Goal: Transaction & Acquisition: Purchase product/service

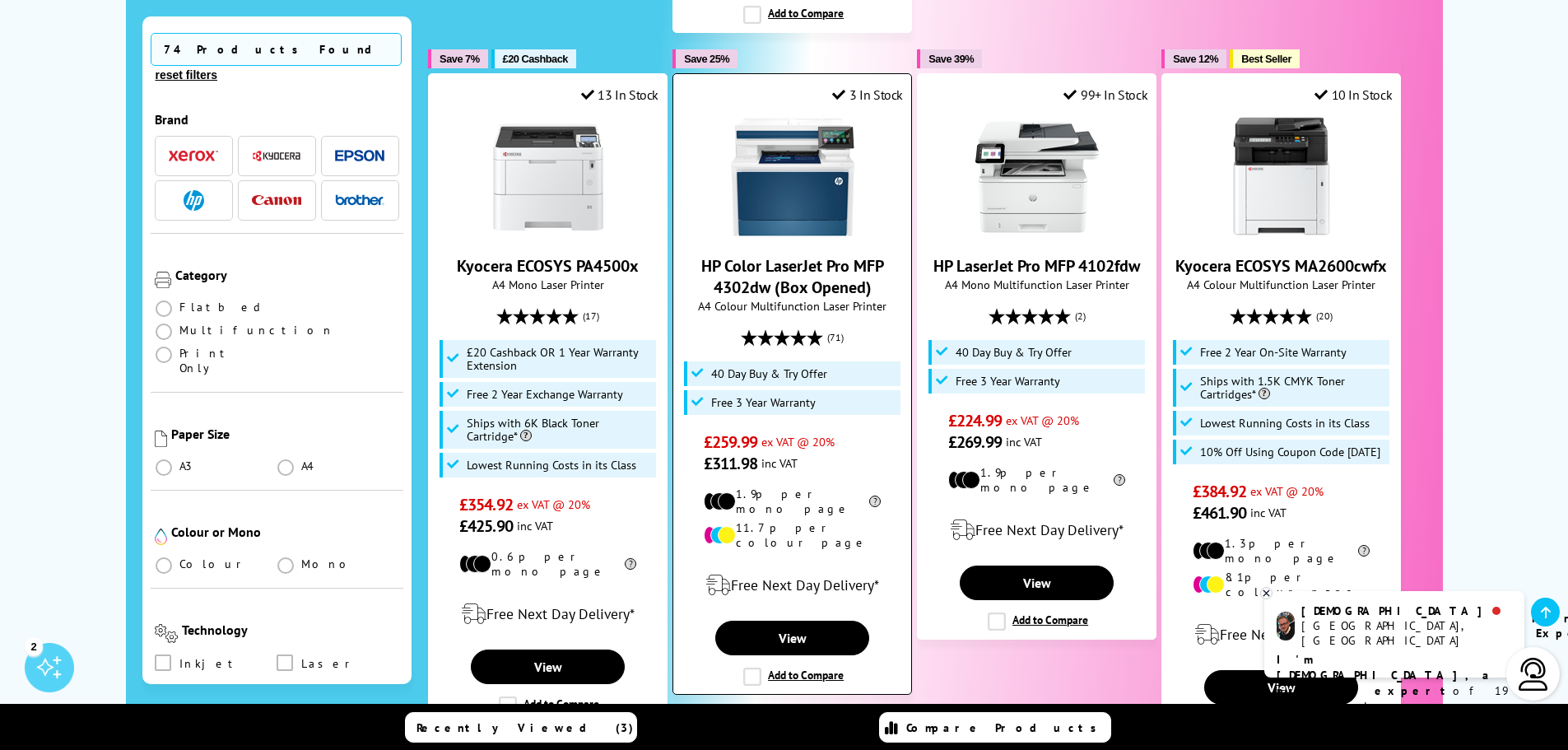
scroll to position [1070, 0]
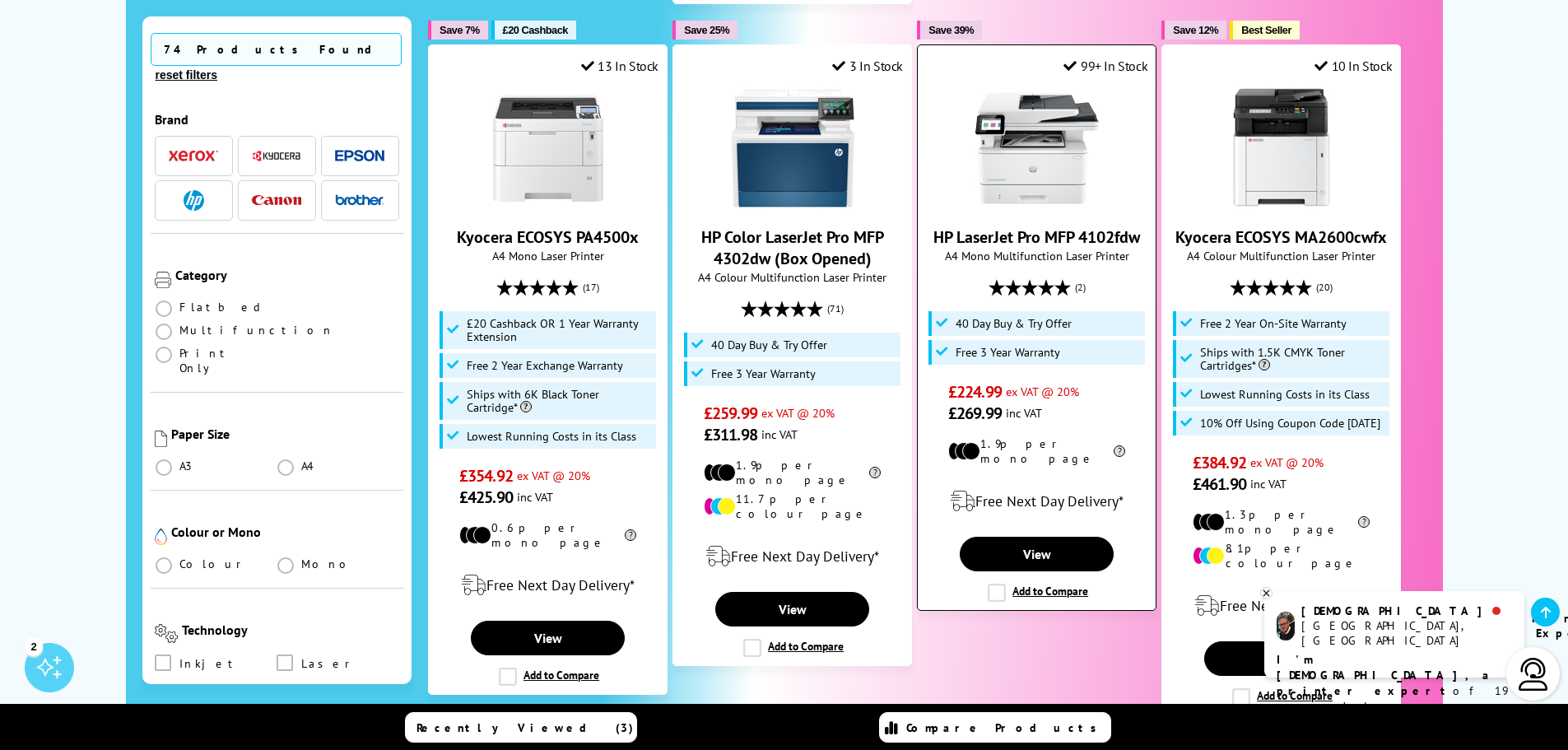
click at [1019, 248] on span "A4 Mono Multifunction Laser Printer" at bounding box center [1037, 255] width 222 height 16
click at [1021, 537] on link "View" at bounding box center [1036, 554] width 153 height 35
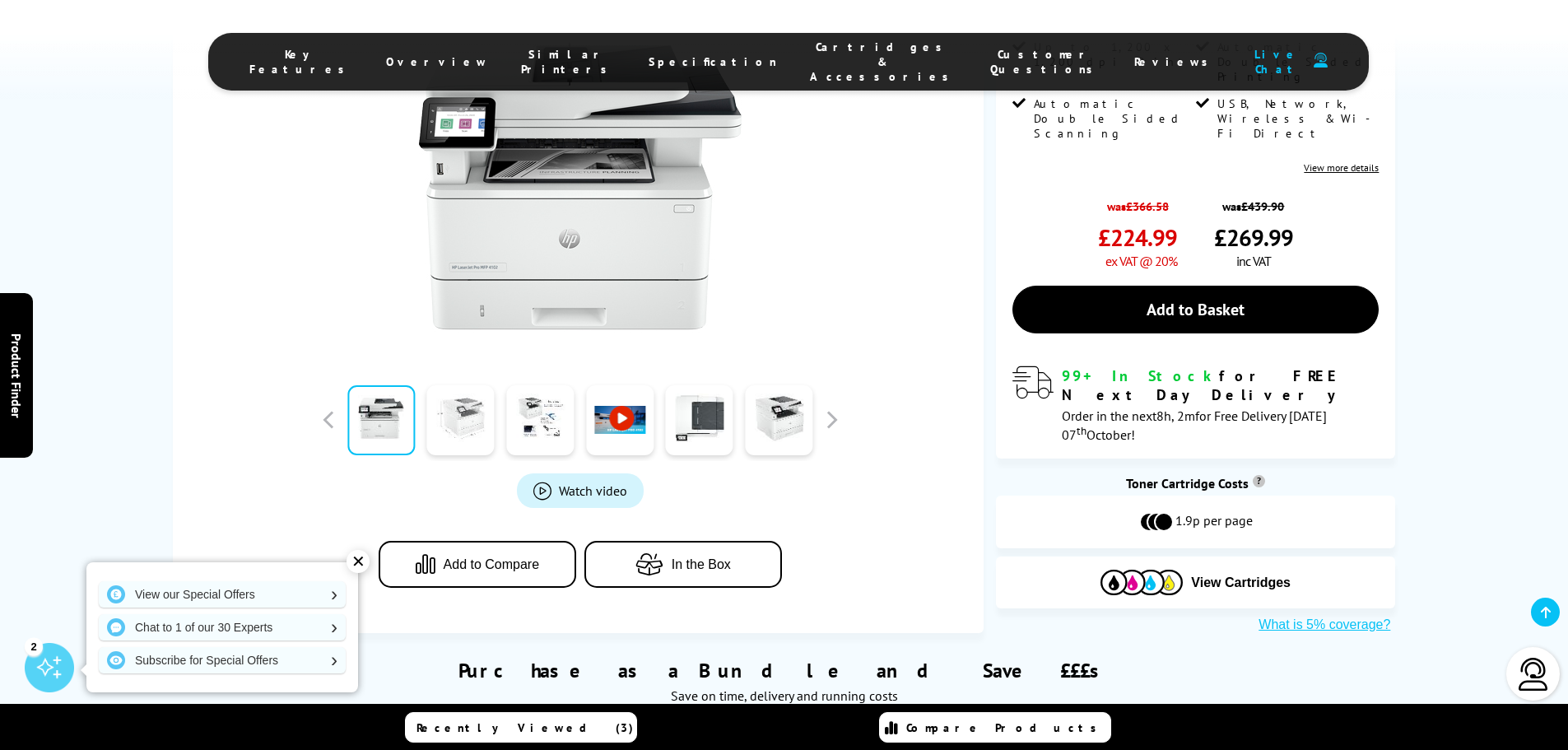
click at [462, 424] on link at bounding box center [461, 420] width 68 height 70
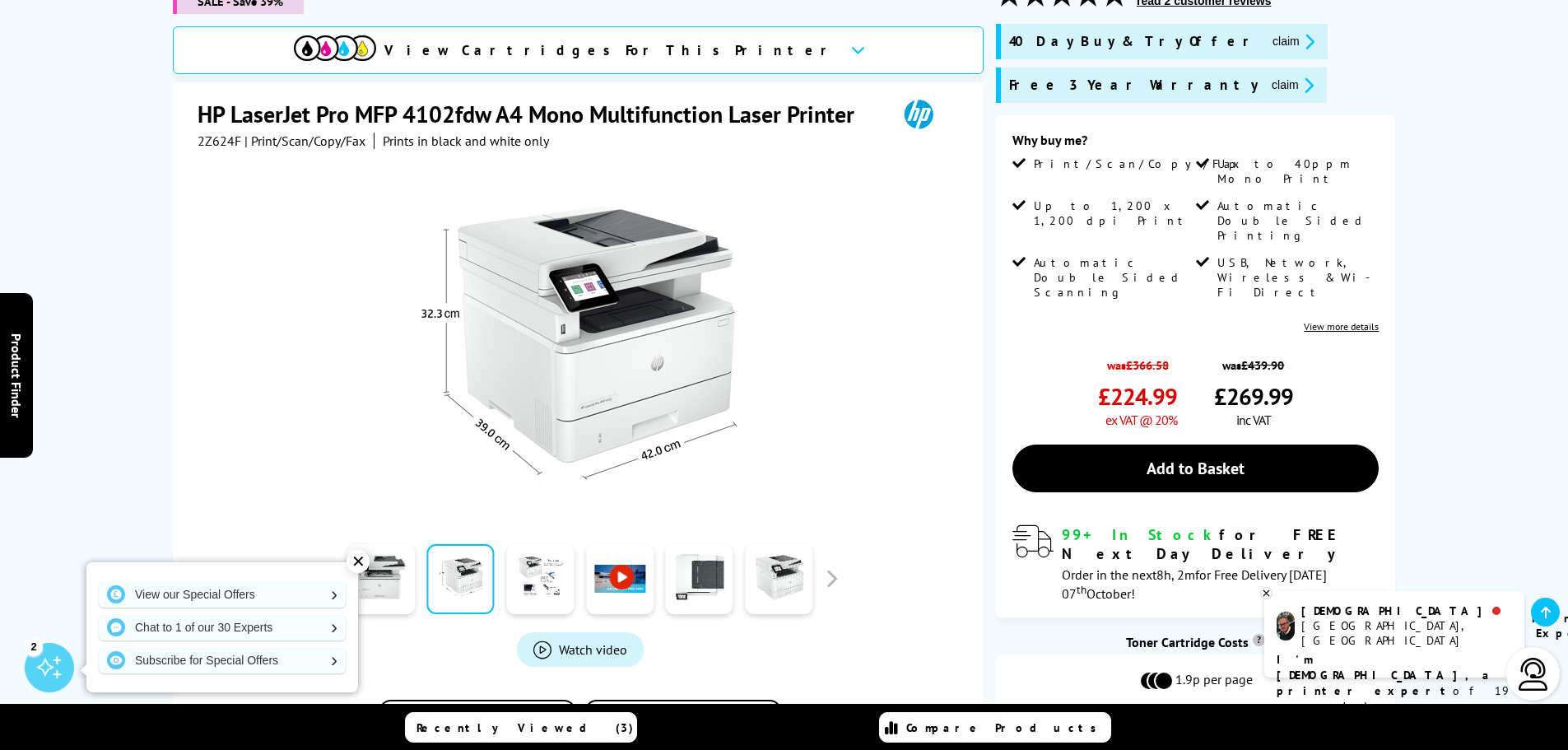
scroll to position [247, 0]
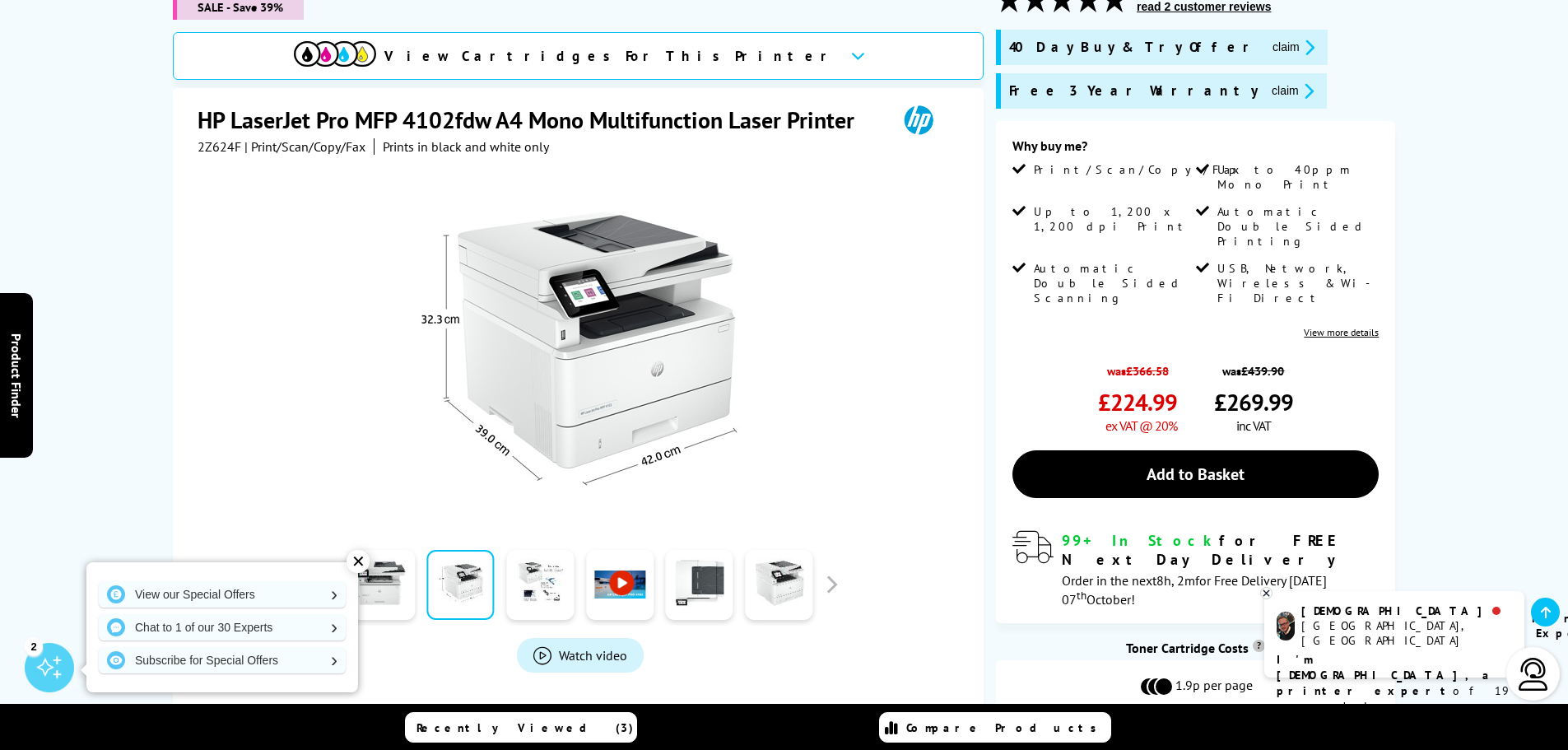
click at [852, 52] on icon at bounding box center [858, 56] width 14 height 9
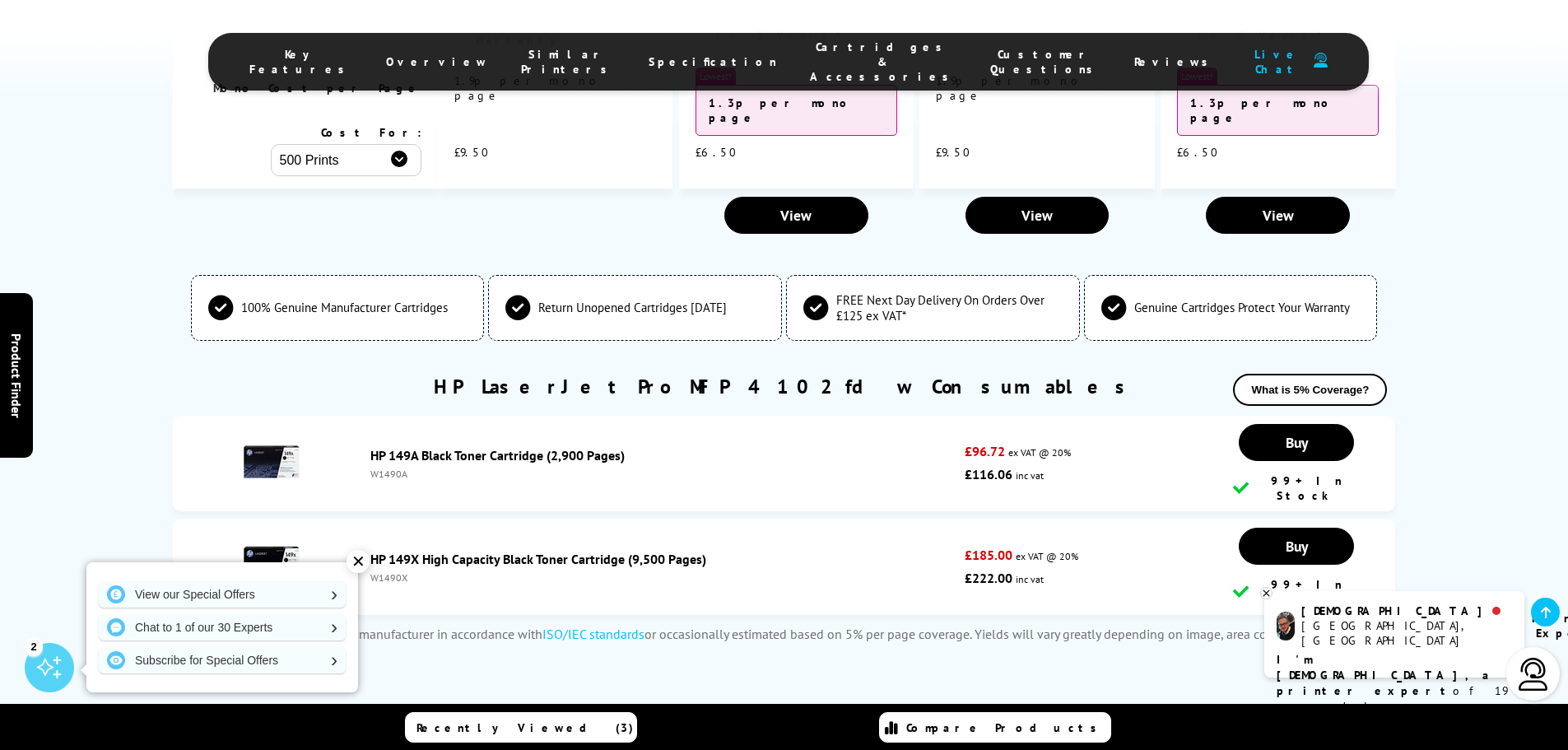
scroll to position [4308, 0]
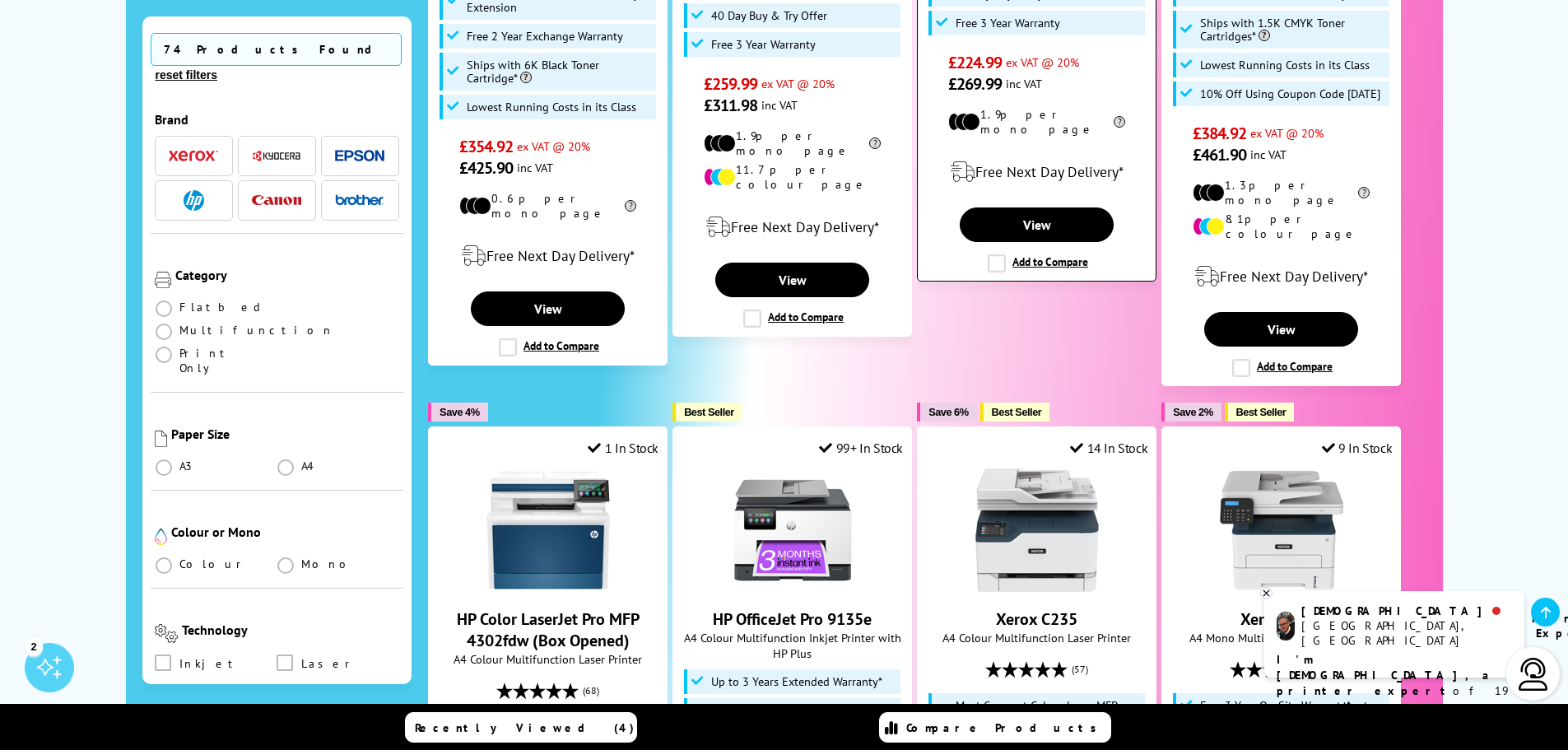
scroll to position [1481, 0]
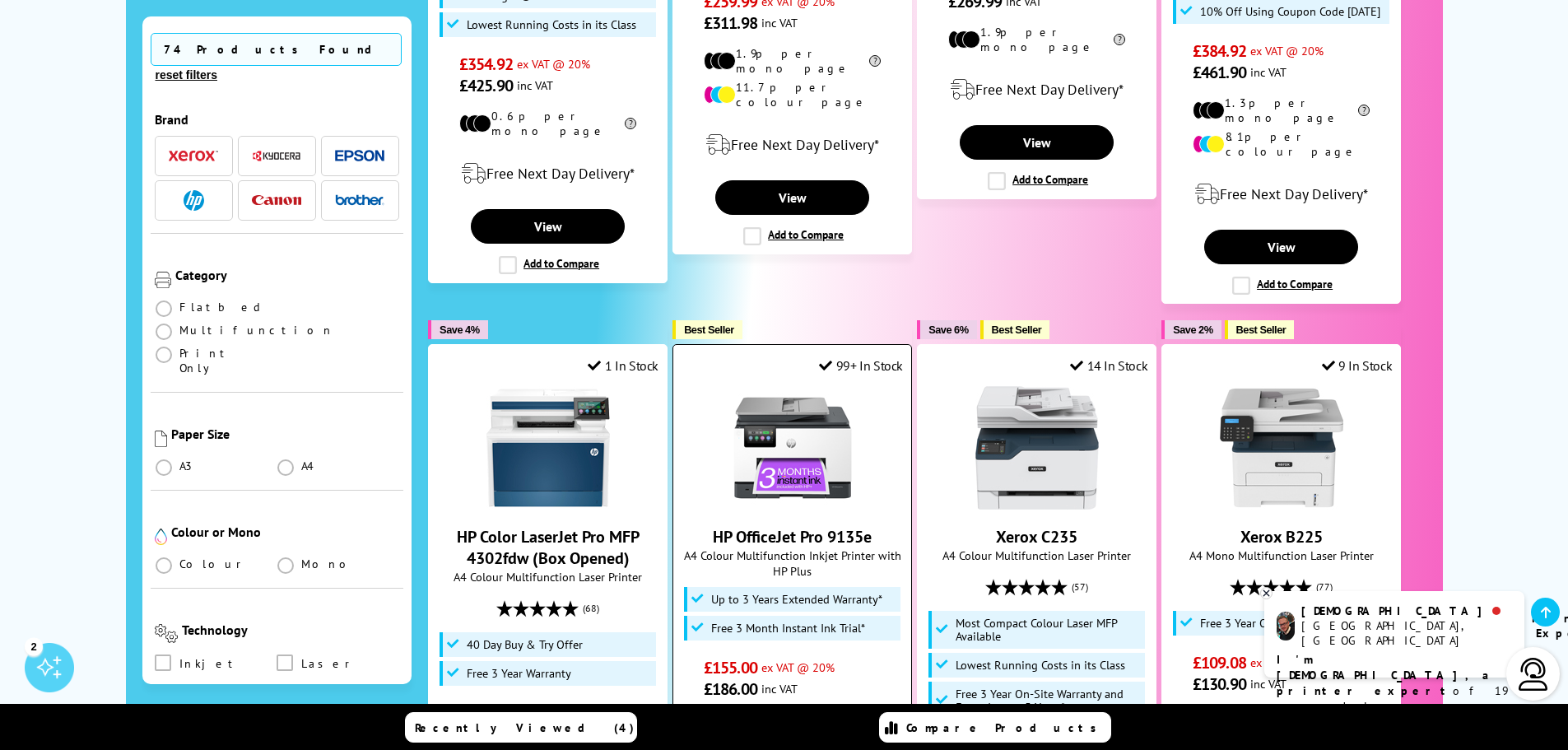
click at [782, 420] on img at bounding box center [793, 448] width 124 height 124
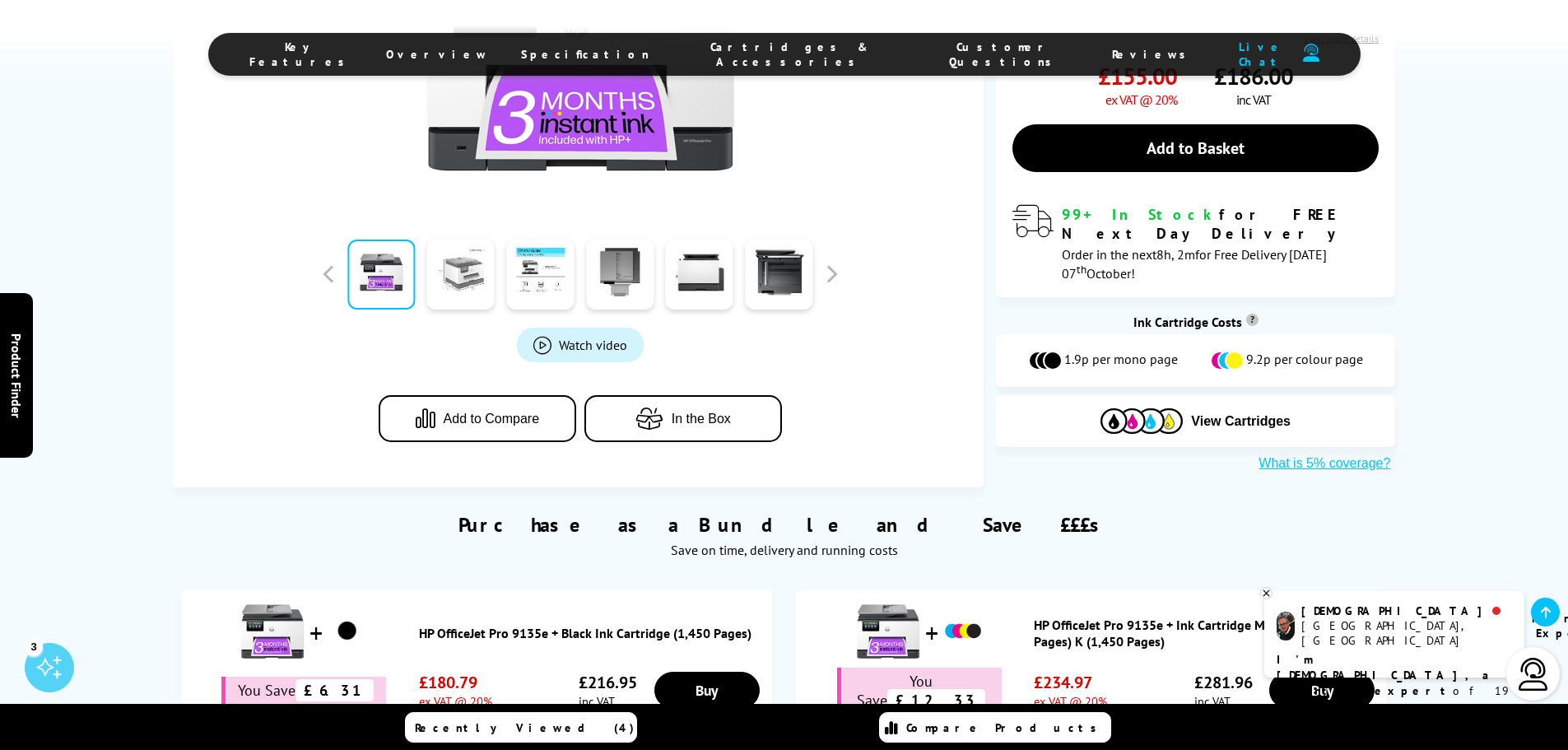
click at [464, 278] on link at bounding box center [461, 274] width 68 height 70
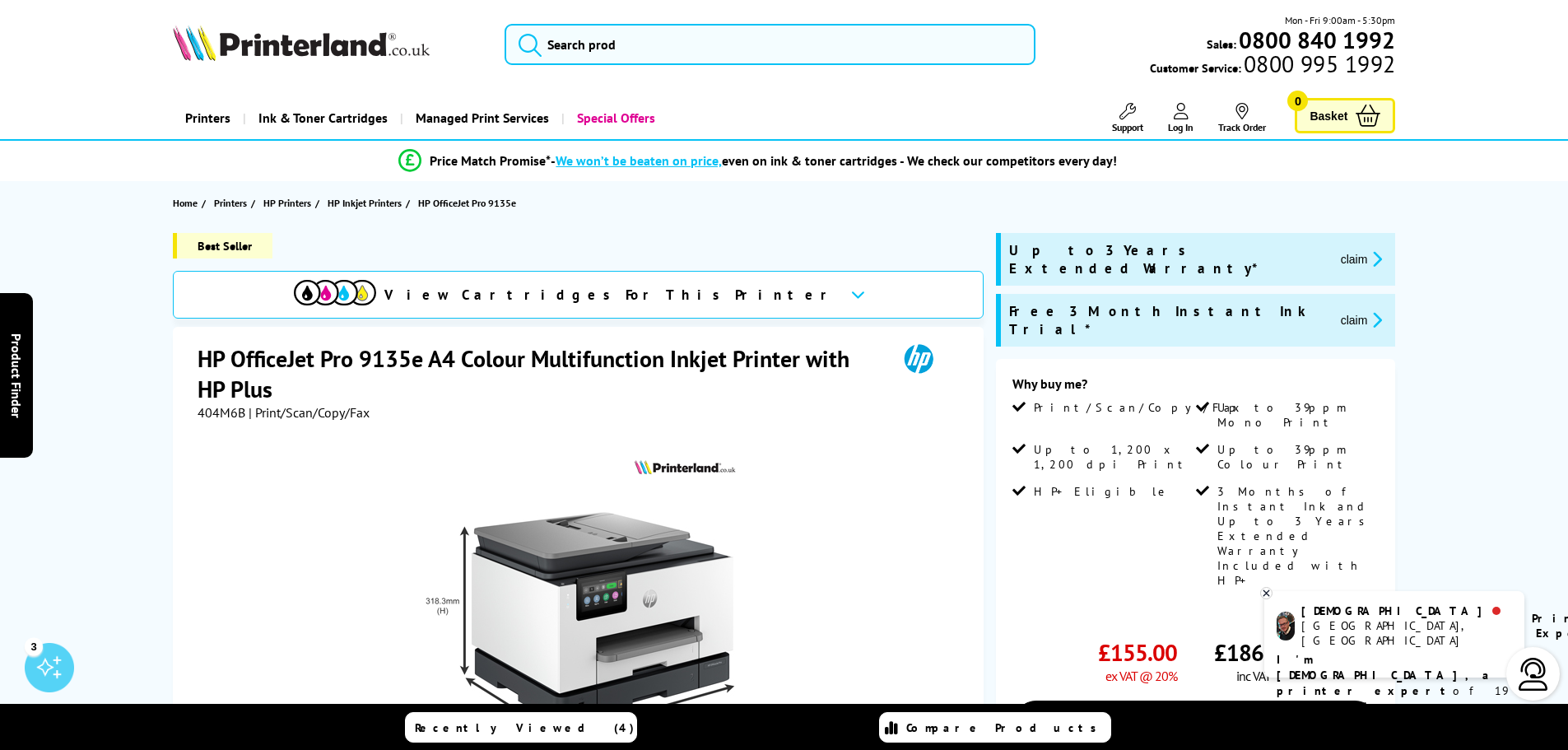
click at [852, 291] on icon at bounding box center [858, 295] width 14 height 9
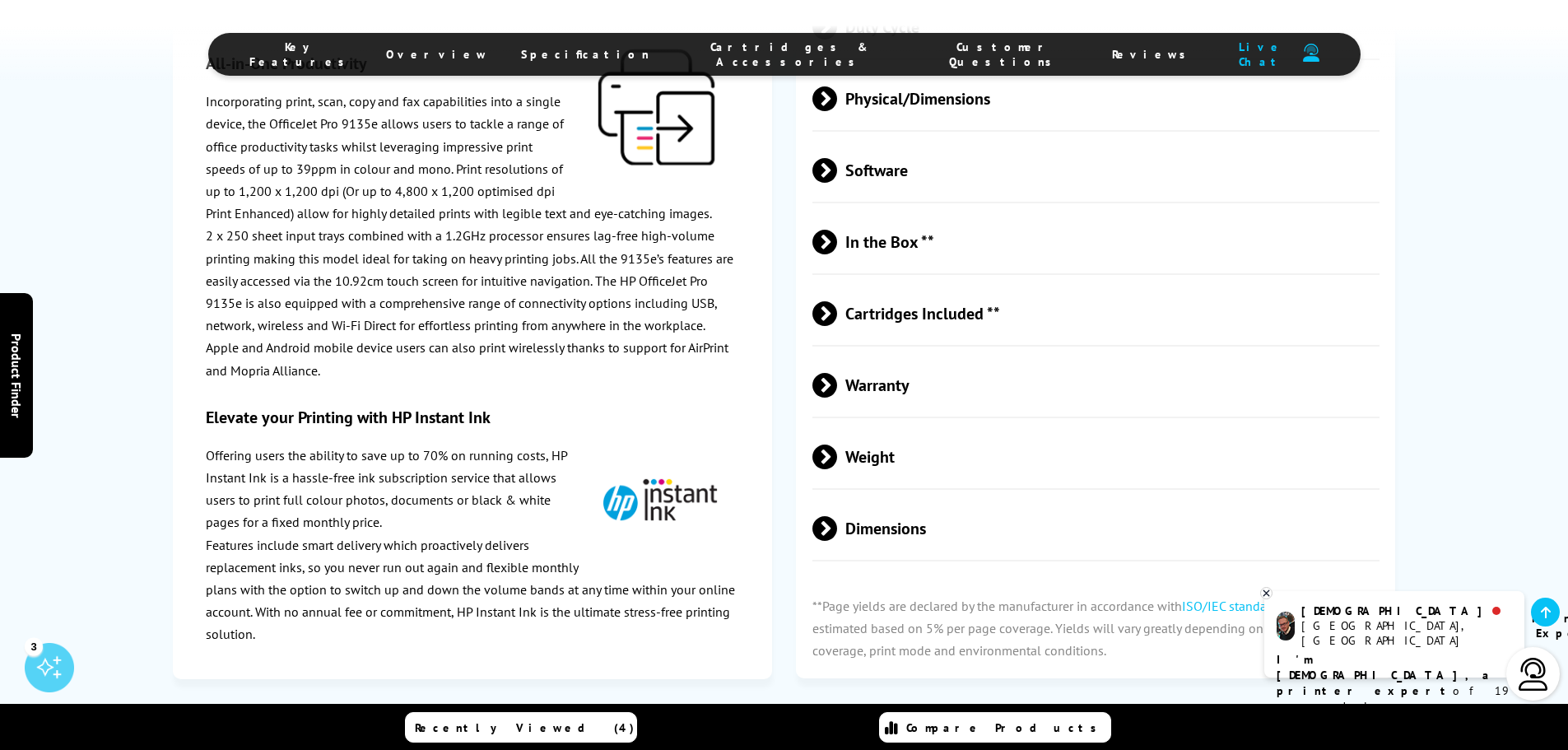
scroll to position [3602, 0]
